Goal: Task Accomplishment & Management: Manage account settings

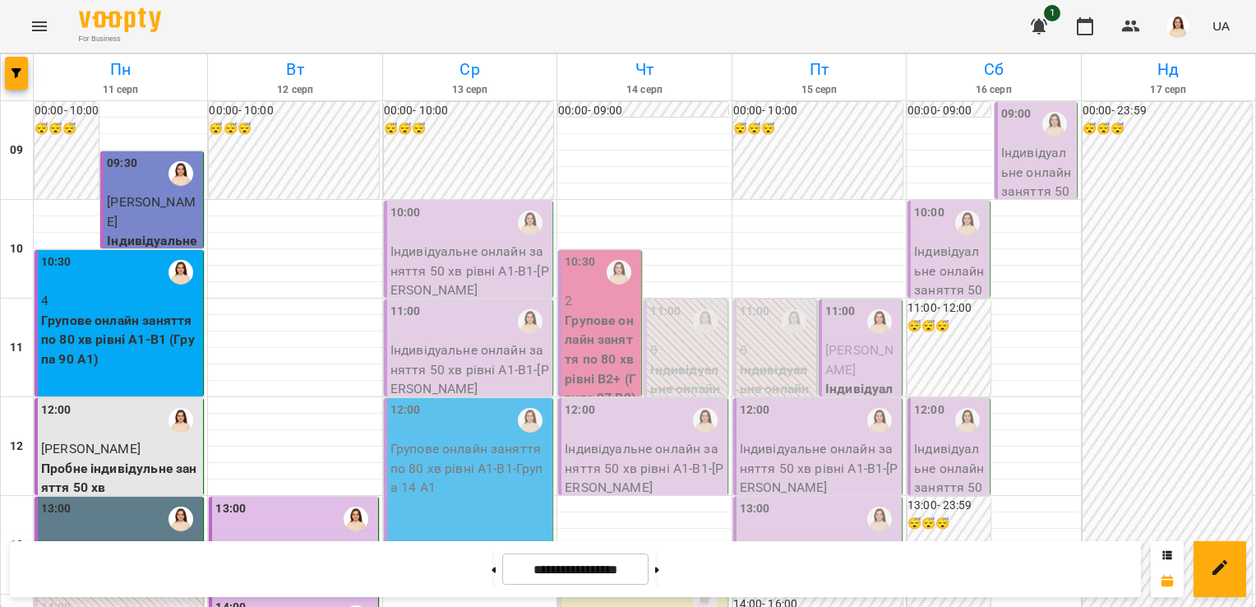
scroll to position [708, 0]
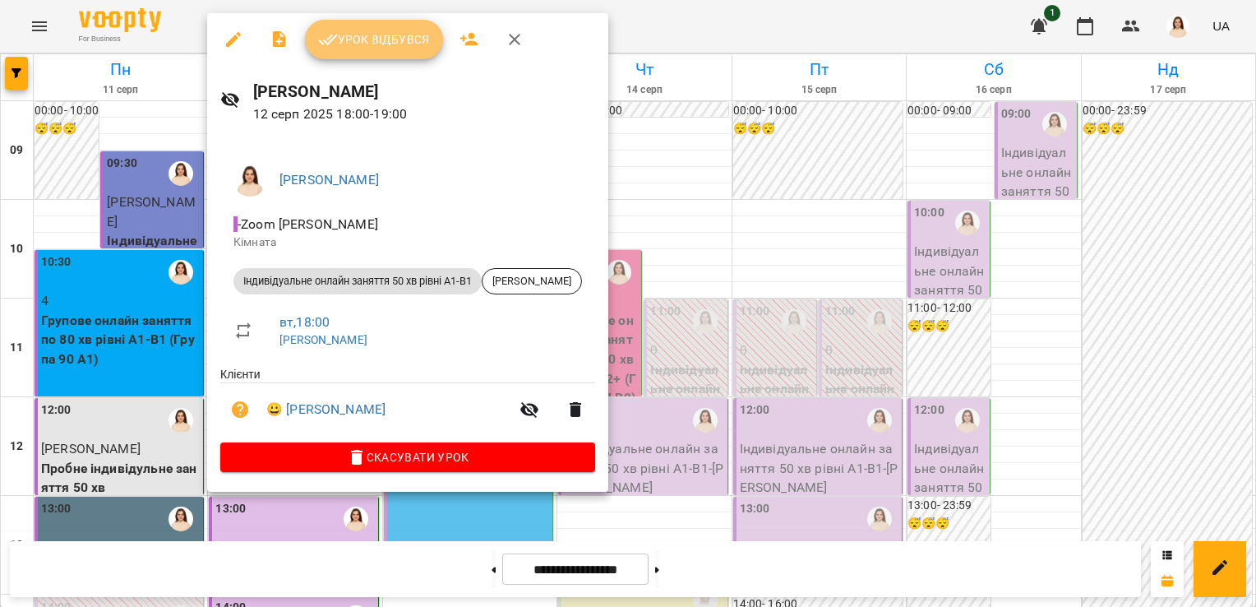
click at [386, 41] on span "Урок відбувся" at bounding box center [374, 40] width 112 height 20
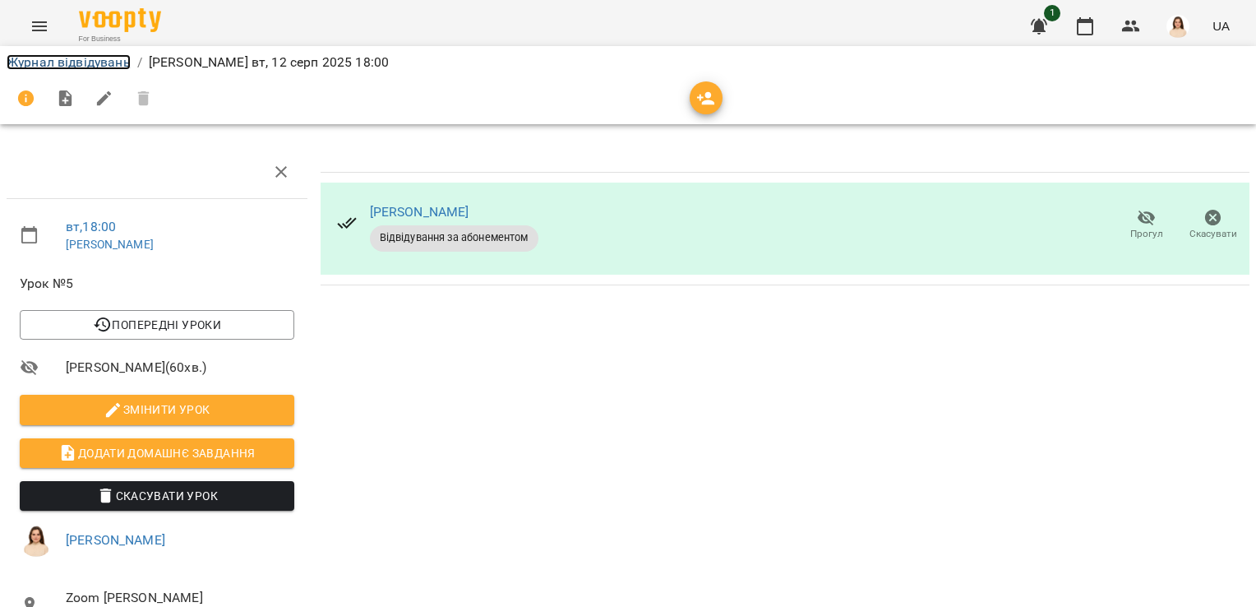
click at [62, 60] on link "Журнал відвідувань" at bounding box center [69, 62] width 124 height 16
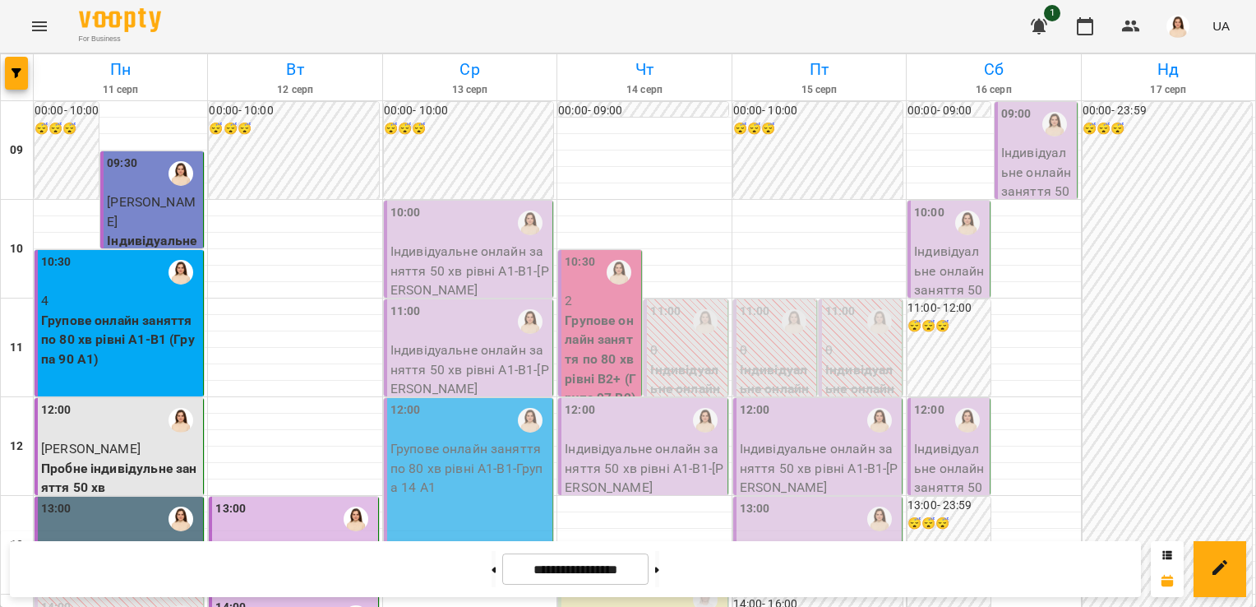
scroll to position [821, 0]
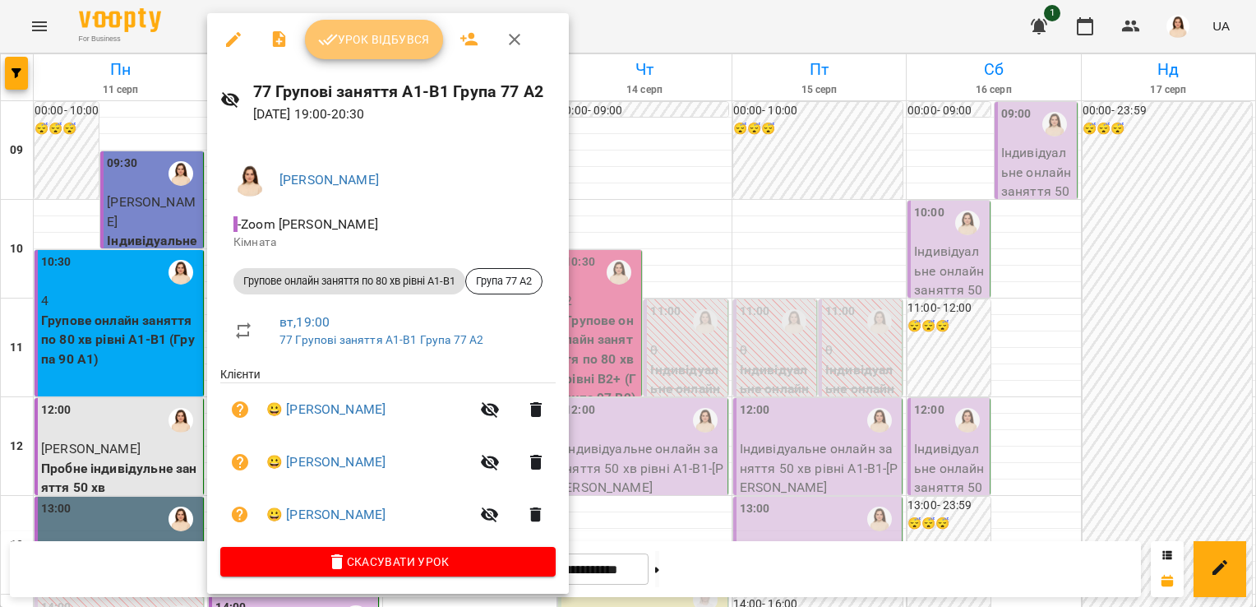
click at [381, 43] on span "Урок відбувся" at bounding box center [374, 40] width 112 height 20
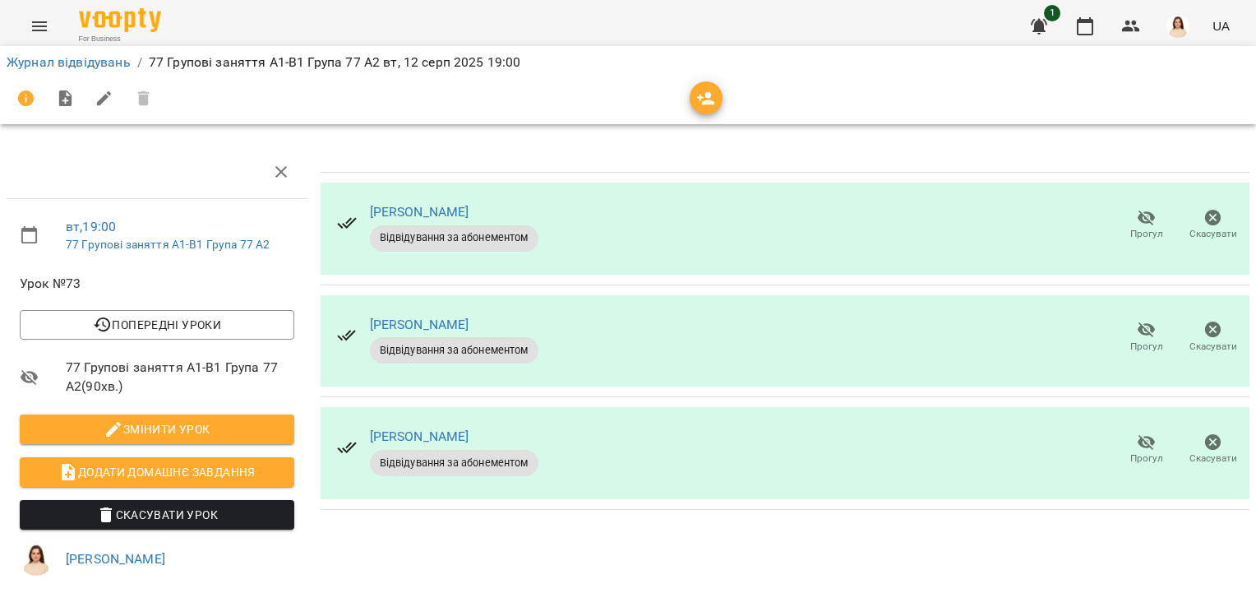
click at [1138, 443] on icon "button" at bounding box center [1147, 443] width 18 height 16
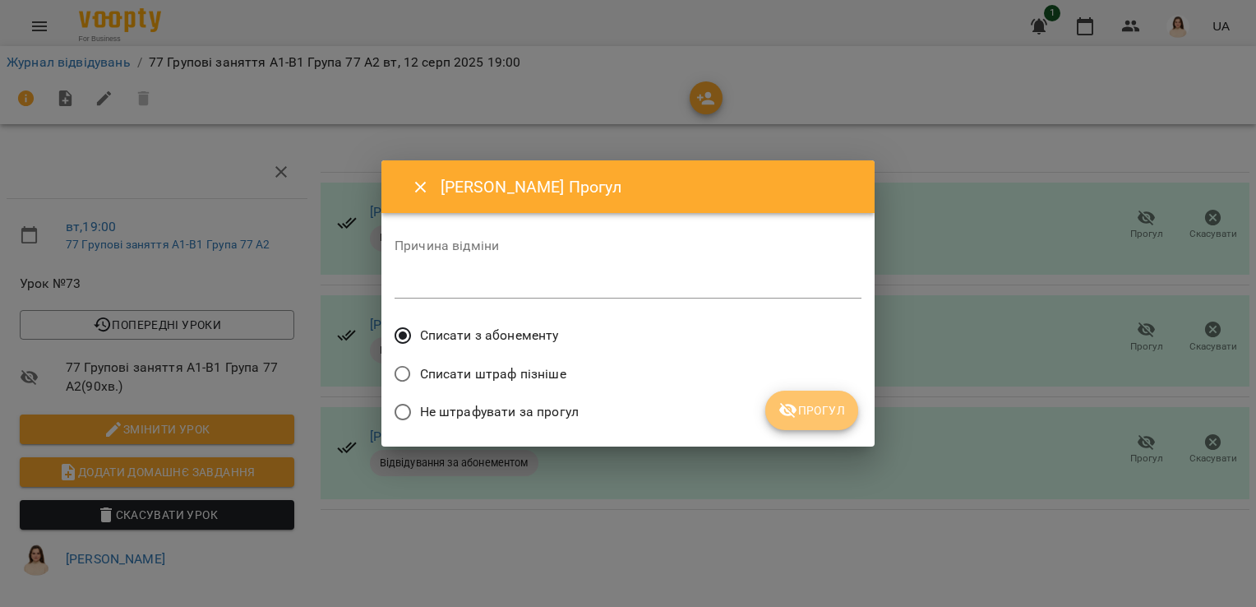
click at [822, 416] on span "Прогул" at bounding box center [811, 410] width 67 height 20
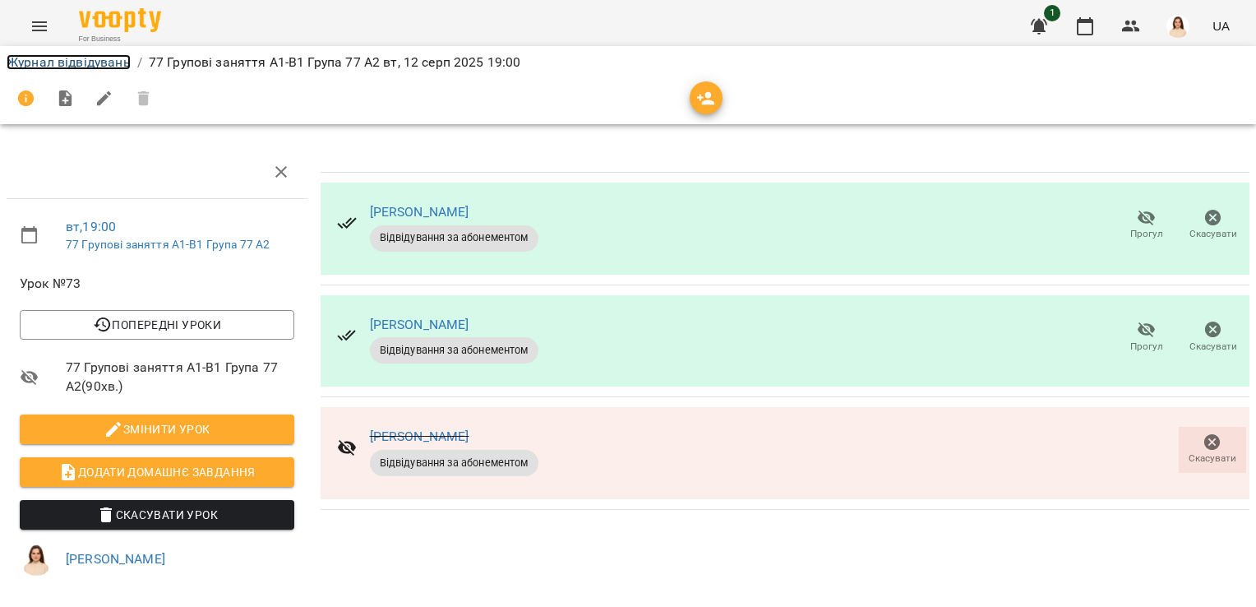
click at [82, 63] on link "Журнал відвідувань" at bounding box center [69, 62] width 124 height 16
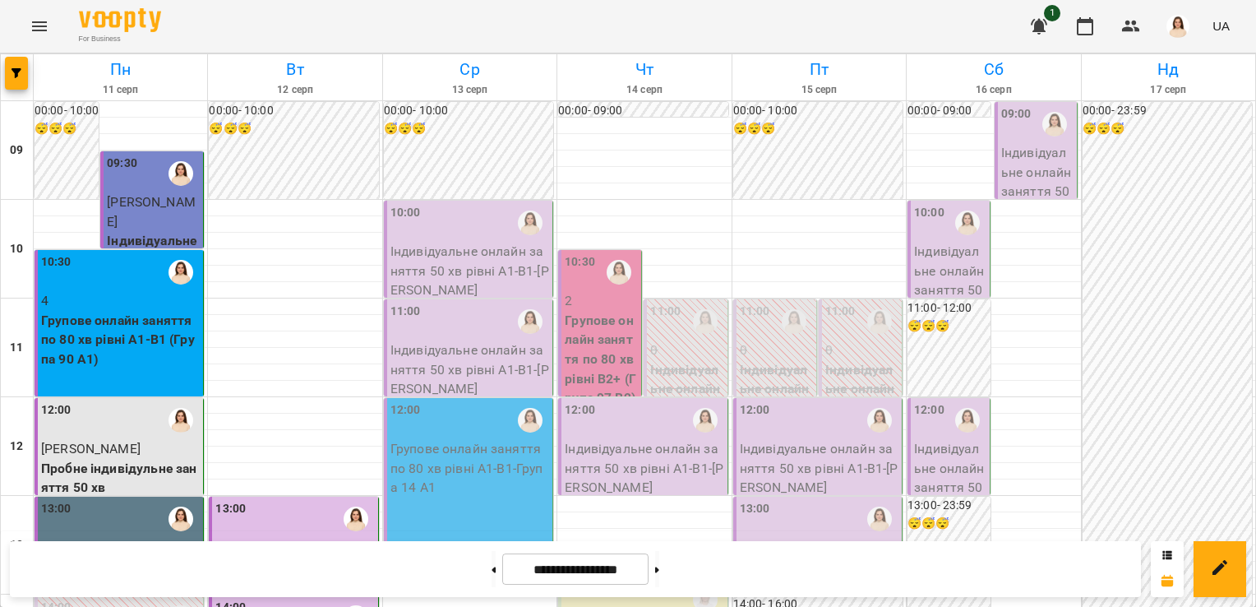
scroll to position [949, 0]
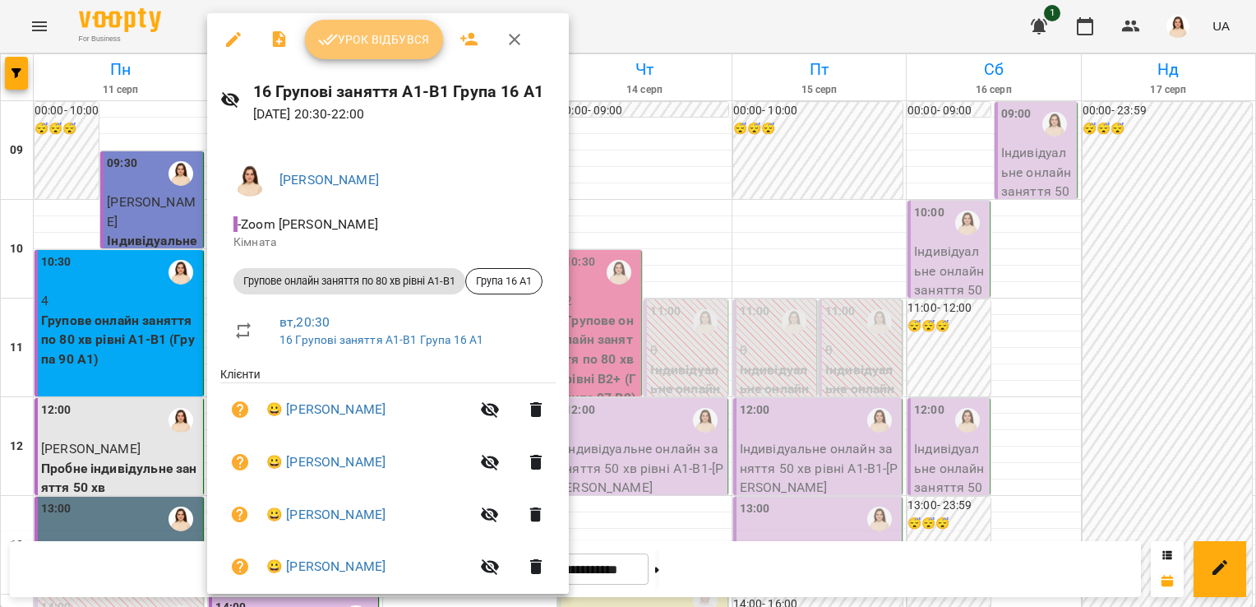
click at [395, 42] on span "Урок відбувся" at bounding box center [374, 40] width 112 height 20
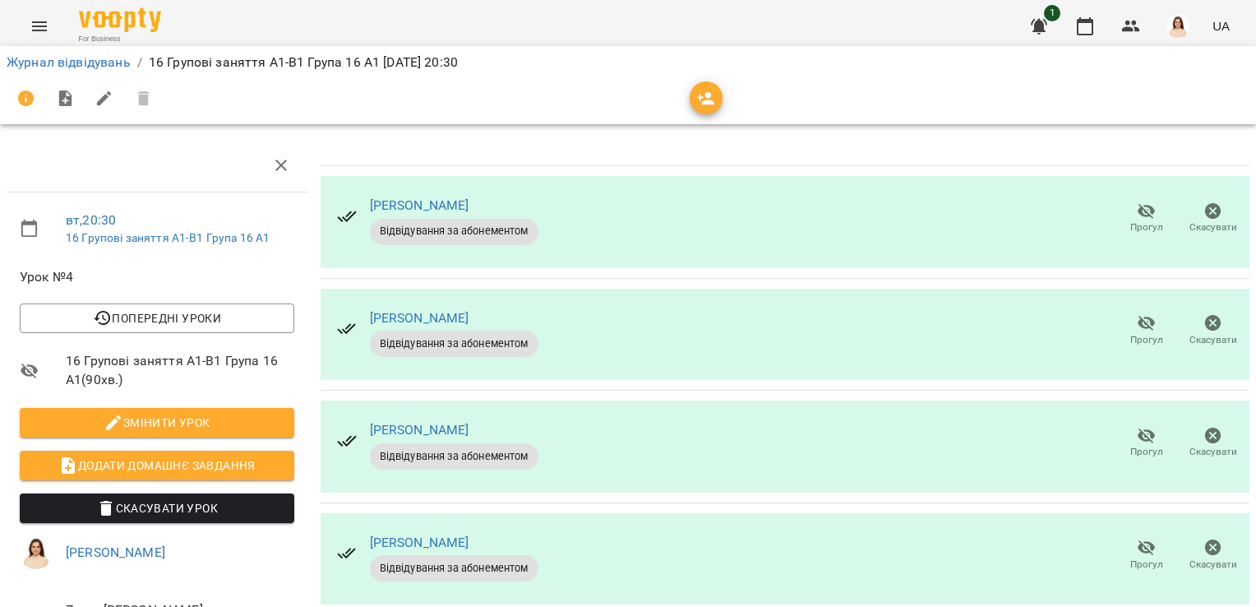
scroll to position [263, 0]
click at [97, 65] on link "Журнал відвідувань" at bounding box center [69, 62] width 124 height 16
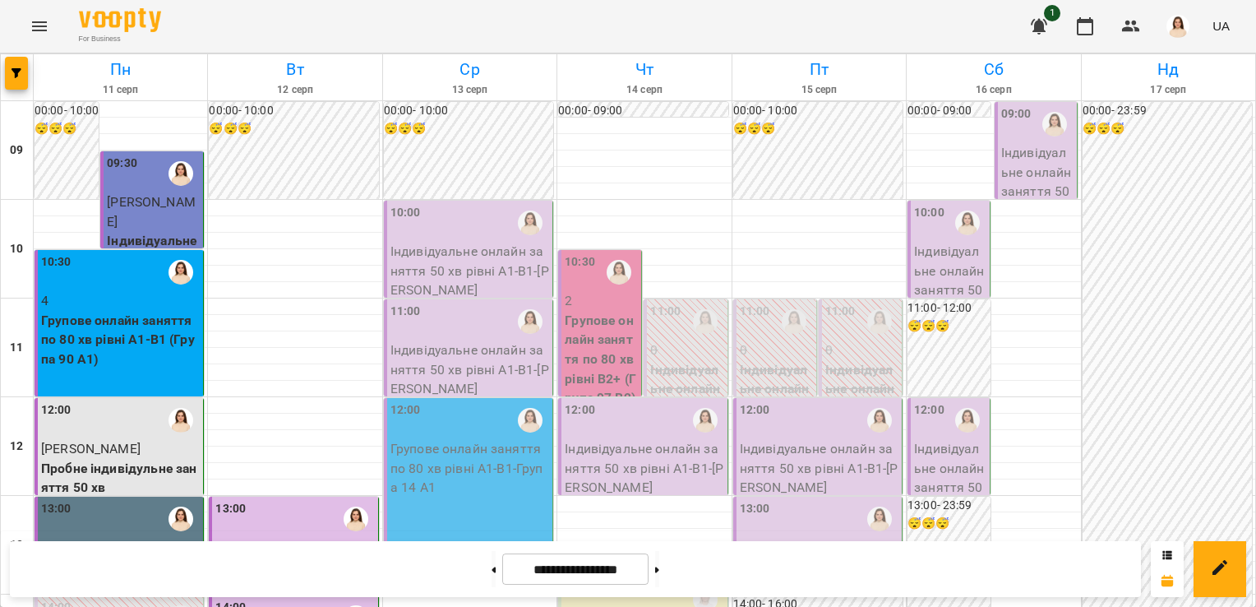
scroll to position [949, 0]
